Goal: Information Seeking & Learning: Learn about a topic

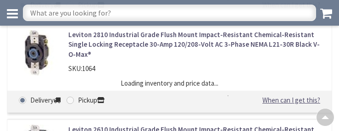
scroll to position [1950, 0]
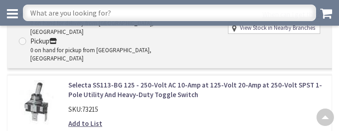
scroll to position [1921, 0]
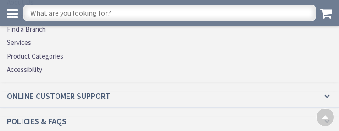
scroll to position [1900, 0]
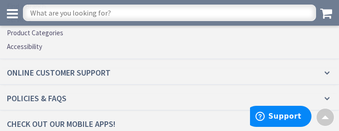
scroll to position [2093, 0]
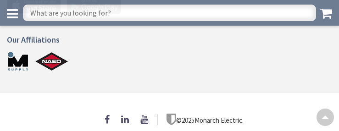
scroll to position [585, 0]
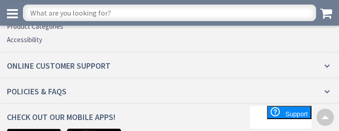
scroll to position [1630, 0]
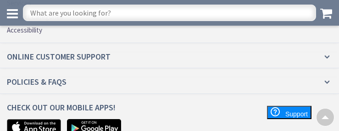
scroll to position [1619, 0]
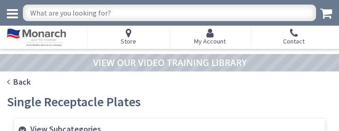
scroll to position [1185, 0]
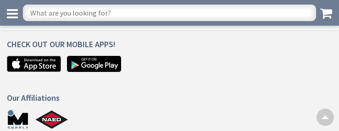
scroll to position [1019, 0]
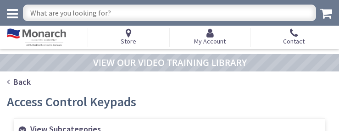
scroll to position [553, 0]
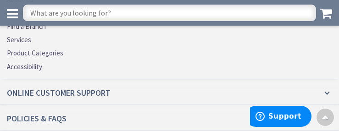
scroll to position [1917, 0]
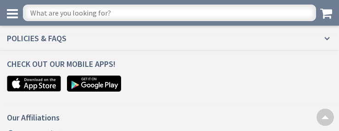
scroll to position [1156, 0]
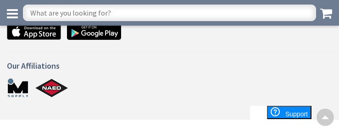
scroll to position [552, 0]
